Goal: Information Seeking & Learning: Find specific fact

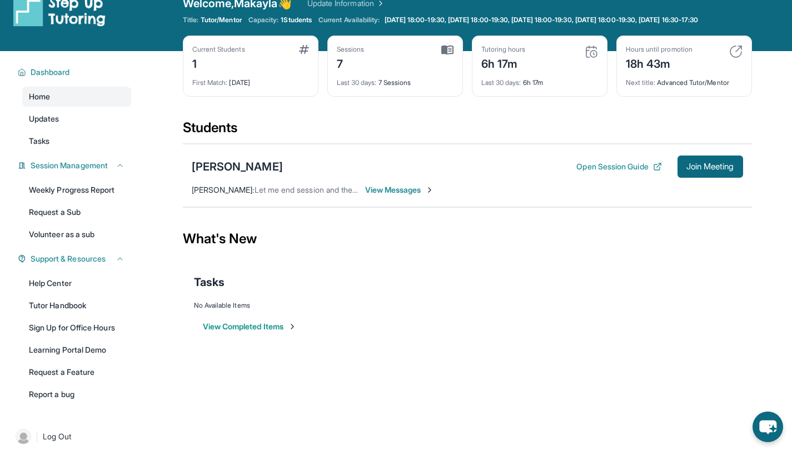
scroll to position [48, 0]
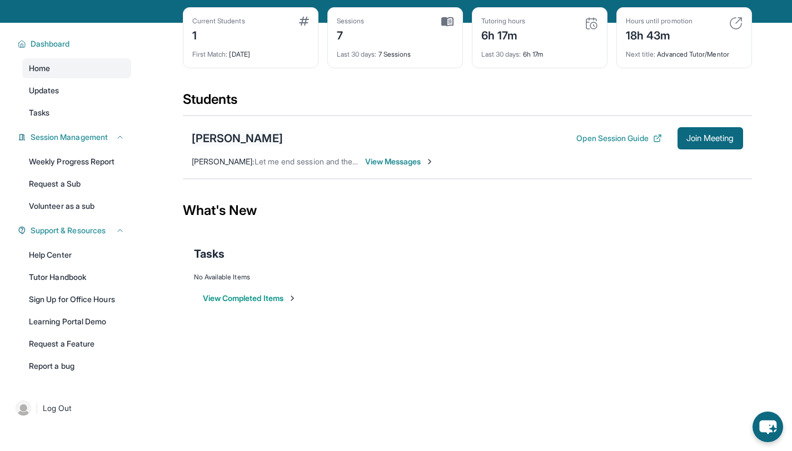
click at [229, 146] on div "[PERSON_NAME]" at bounding box center [237, 139] width 91 height 16
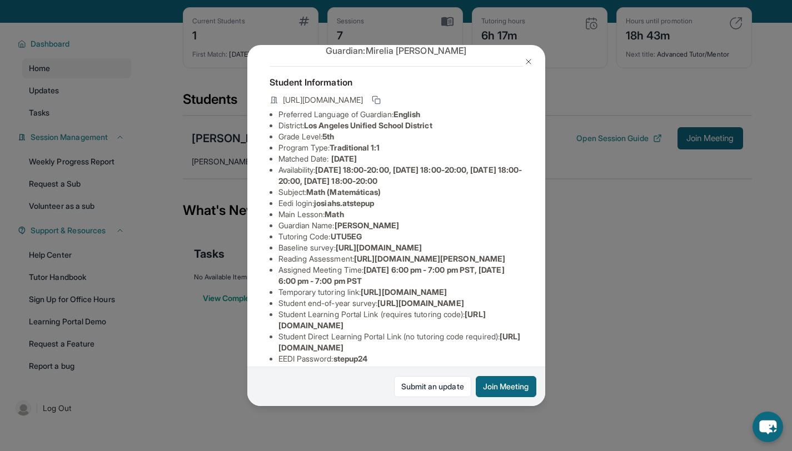
scroll to position [39, 0]
drag, startPoint x: 318, startPoint y: 212, endPoint x: 398, endPoint y: 212, distance: 80.0
click at [398, 208] on li "Eedi login : [PERSON_NAME].atstepup" at bounding box center [400, 202] width 245 height 11
copy span "josiahs.atstepup"
click at [398, 208] on li "Eedi login : [PERSON_NAME].atstepup" at bounding box center [400, 202] width 245 height 11
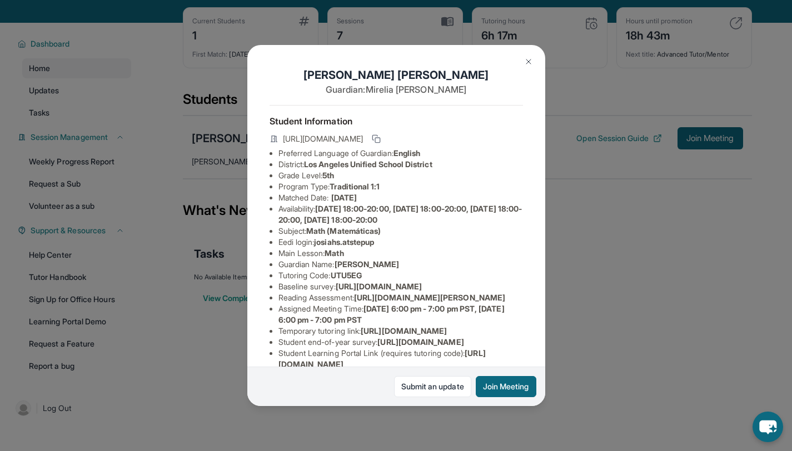
scroll to position [190, 0]
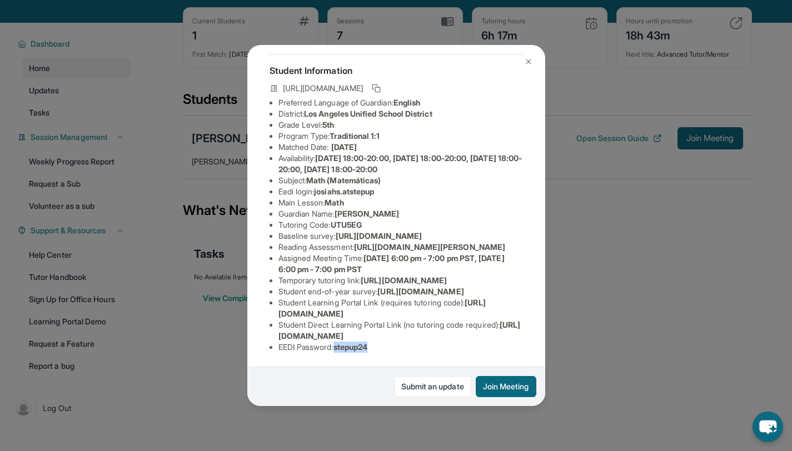
drag, startPoint x: 337, startPoint y: 338, endPoint x: 373, endPoint y: 340, distance: 36.7
click at [373, 342] on li "EEDI Password : stepup24" at bounding box center [400, 347] width 245 height 11
click at [368, 342] on span "stepup24" at bounding box center [350, 346] width 34 height 9
drag, startPoint x: 341, startPoint y: 340, endPoint x: 373, endPoint y: 340, distance: 32.8
click at [368, 342] on span "stepup24" at bounding box center [350, 346] width 34 height 9
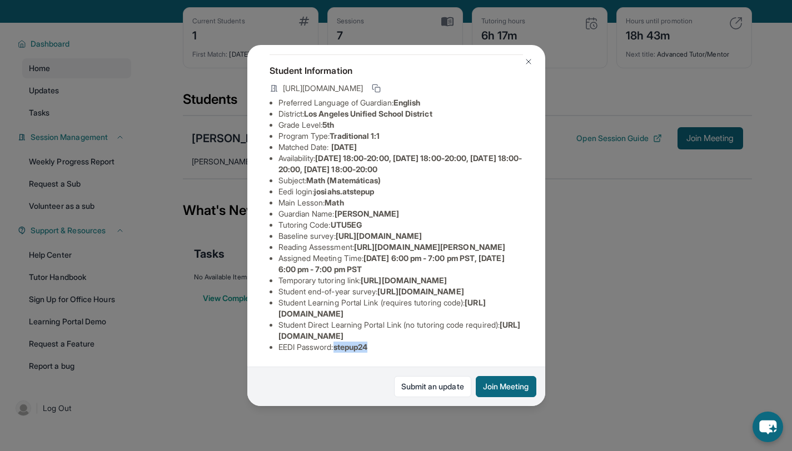
copy span "stepup24"
click at [411, 348] on div "Student Information [URL][DOMAIN_NAME] Preferred Language of Guardian: English …" at bounding box center [396, 207] width 253 height 307
click at [492, 381] on button "Join Meeting" at bounding box center [506, 386] width 61 height 21
